Goal: Task Accomplishment & Management: Manage account settings

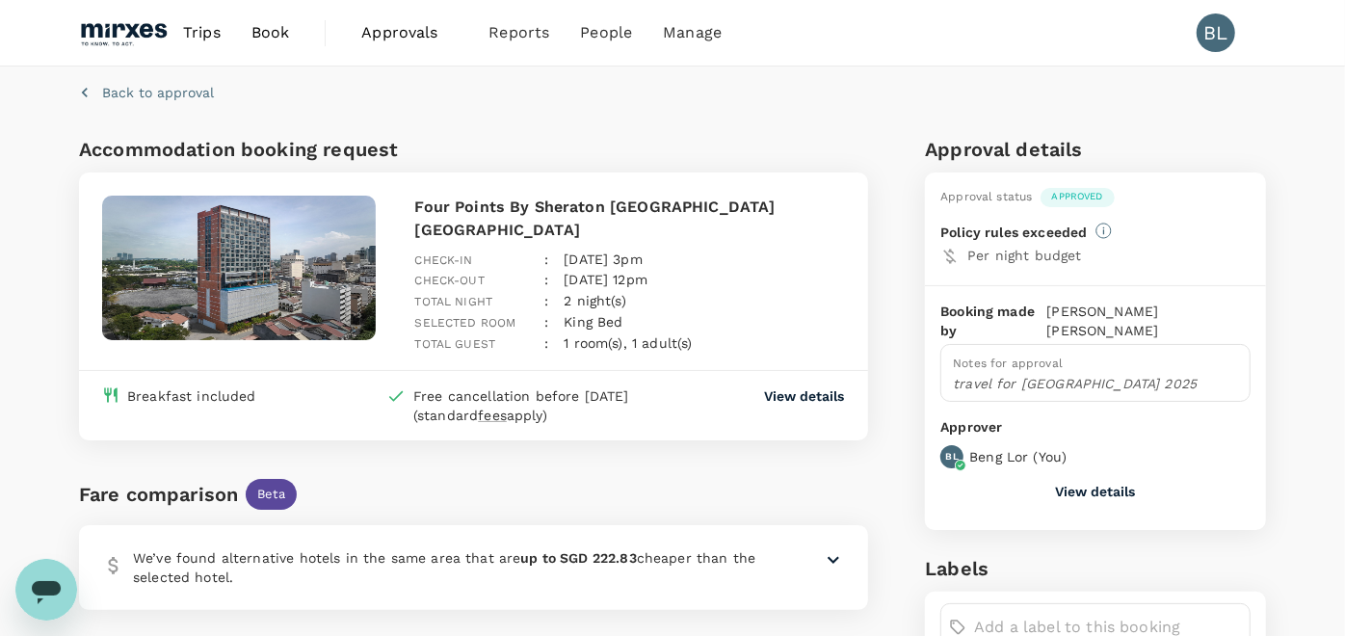
click at [405, 34] on span "Approvals" at bounding box center [409, 32] width 96 height 23
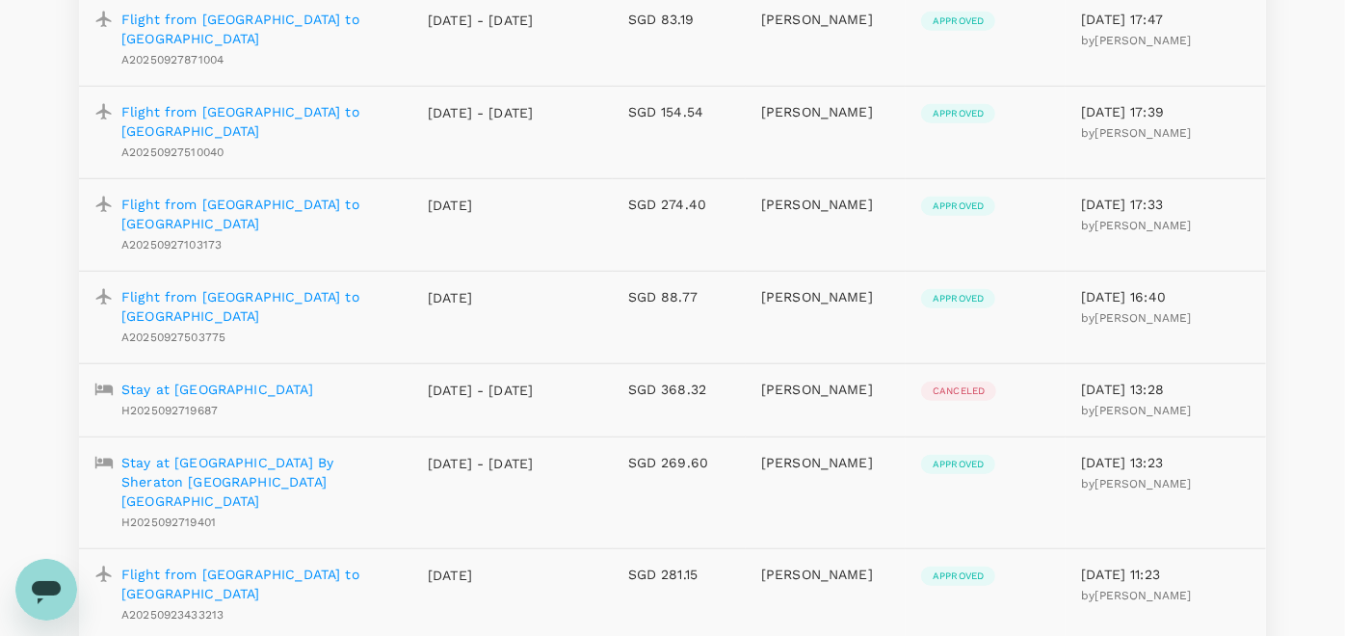
scroll to position [1070, 0]
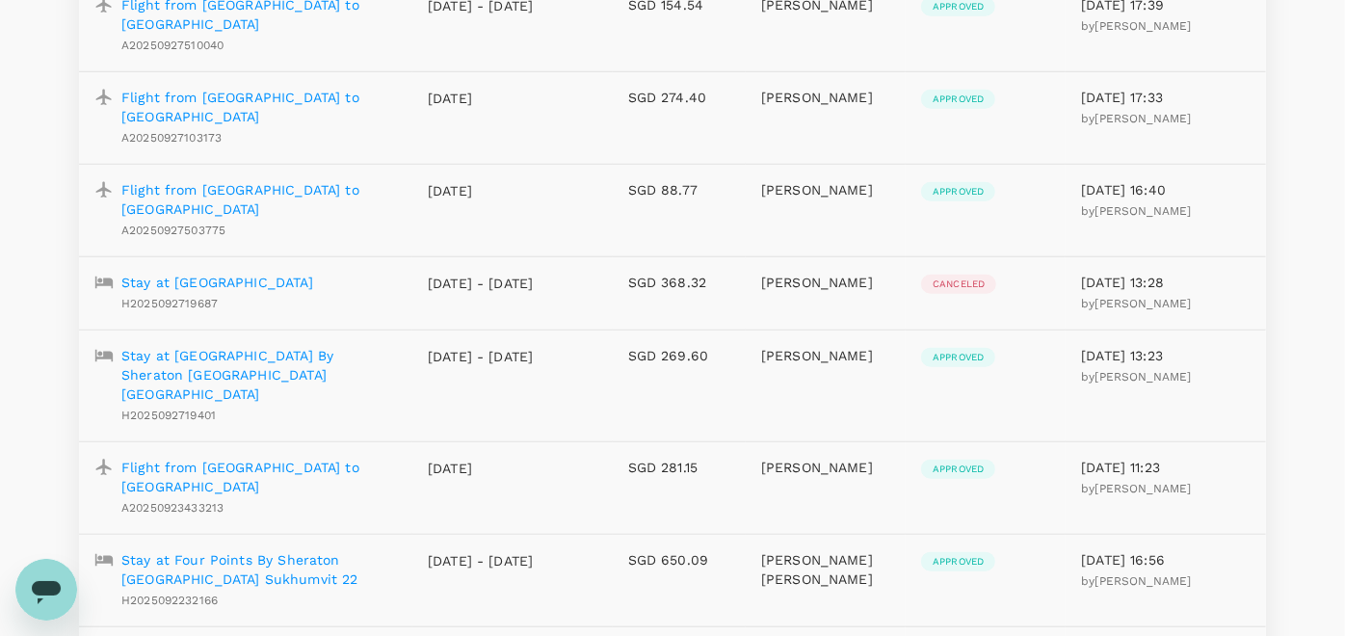
click at [313, 346] on p "Stay at [GEOGRAPHIC_DATA] By Sheraton [GEOGRAPHIC_DATA] [GEOGRAPHIC_DATA]" at bounding box center [259, 375] width 276 height 58
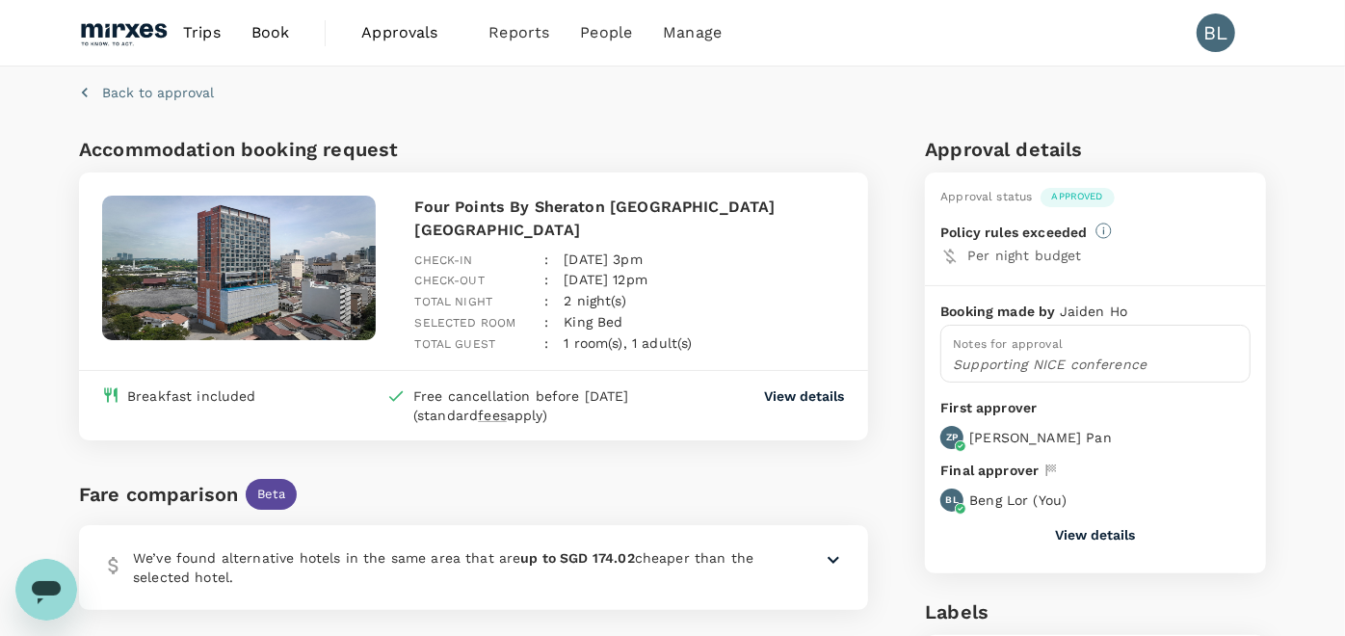
click at [387, 27] on span "Approvals" at bounding box center [409, 32] width 96 height 23
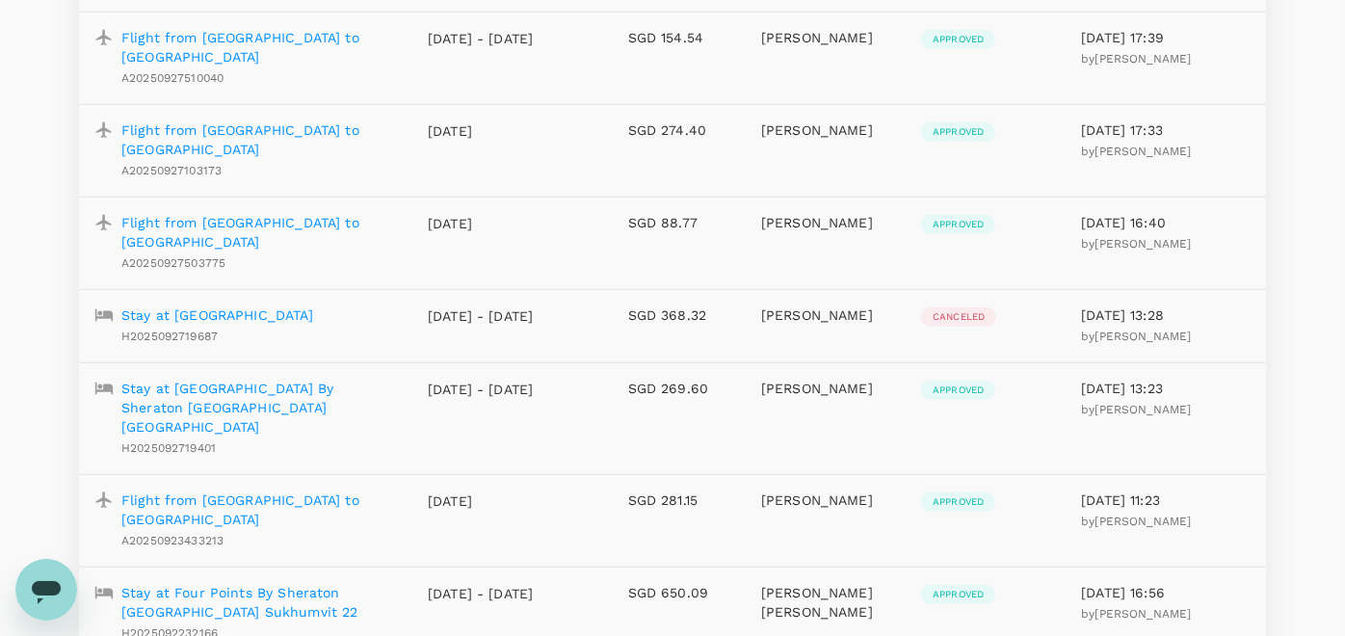
scroll to position [1070, 0]
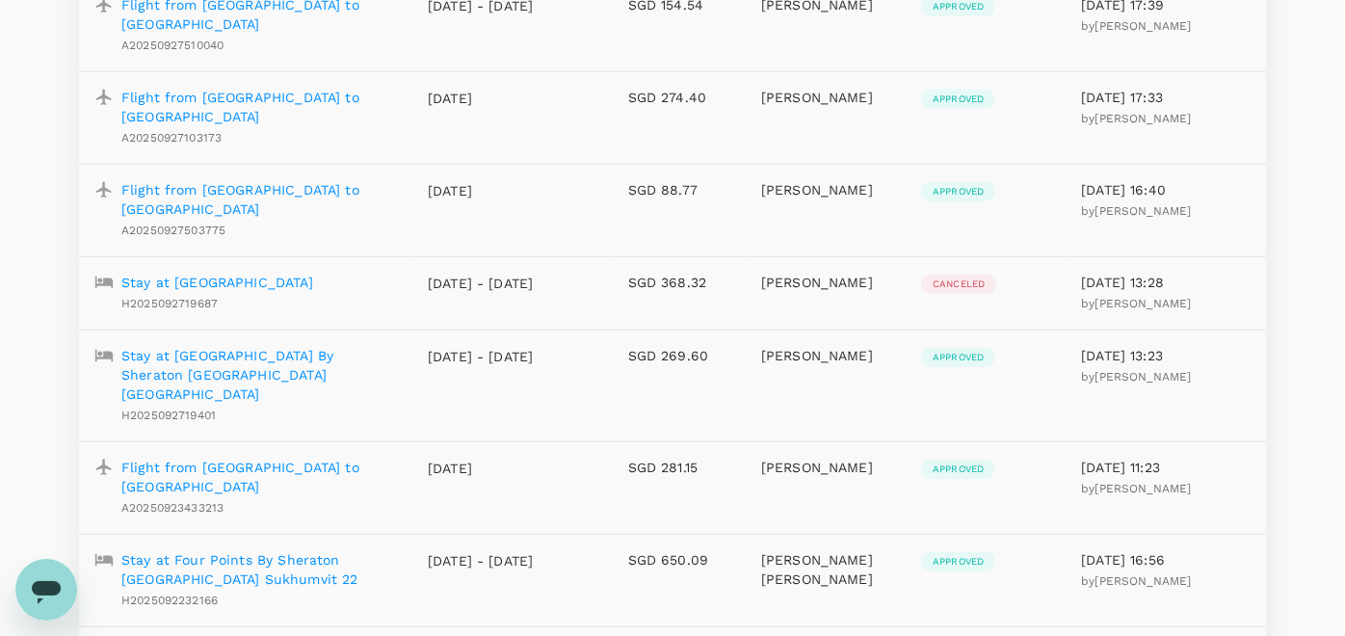
click at [327, 550] on p "Stay at Four Points By Sheraton [GEOGRAPHIC_DATA] Sukhumvit 22" at bounding box center [259, 569] width 276 height 39
